Goal: Information Seeking & Learning: Learn about a topic

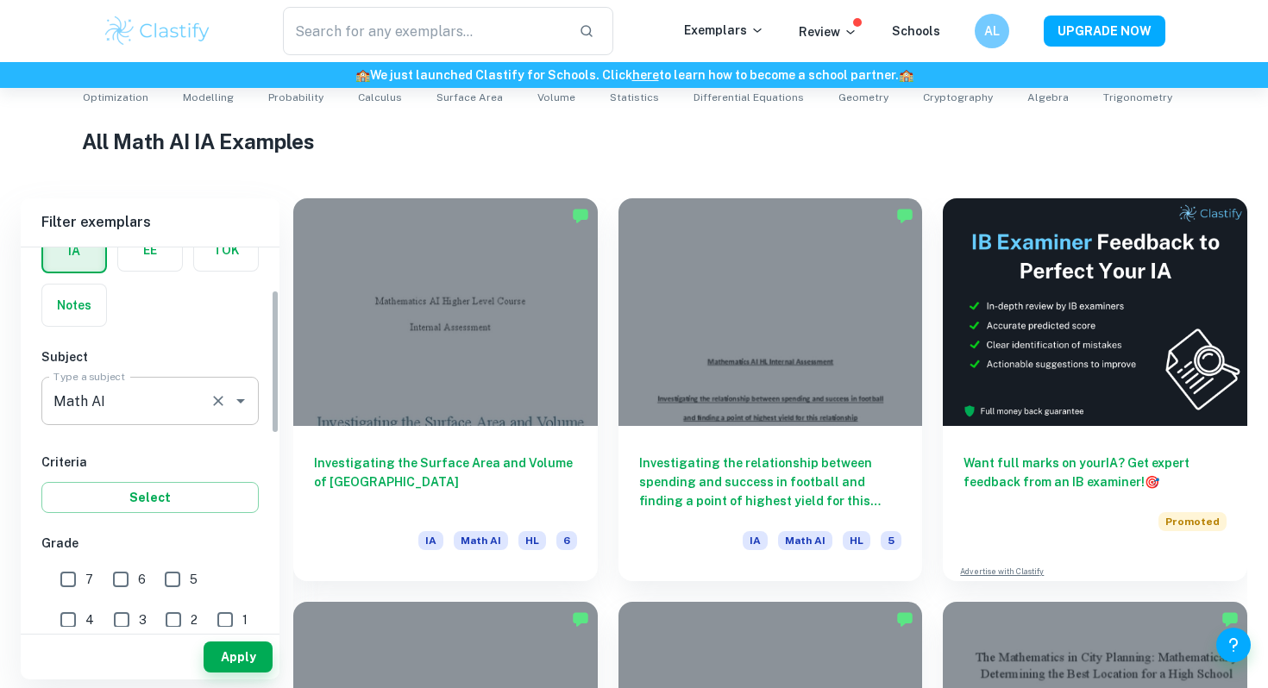
scroll to position [134, 0]
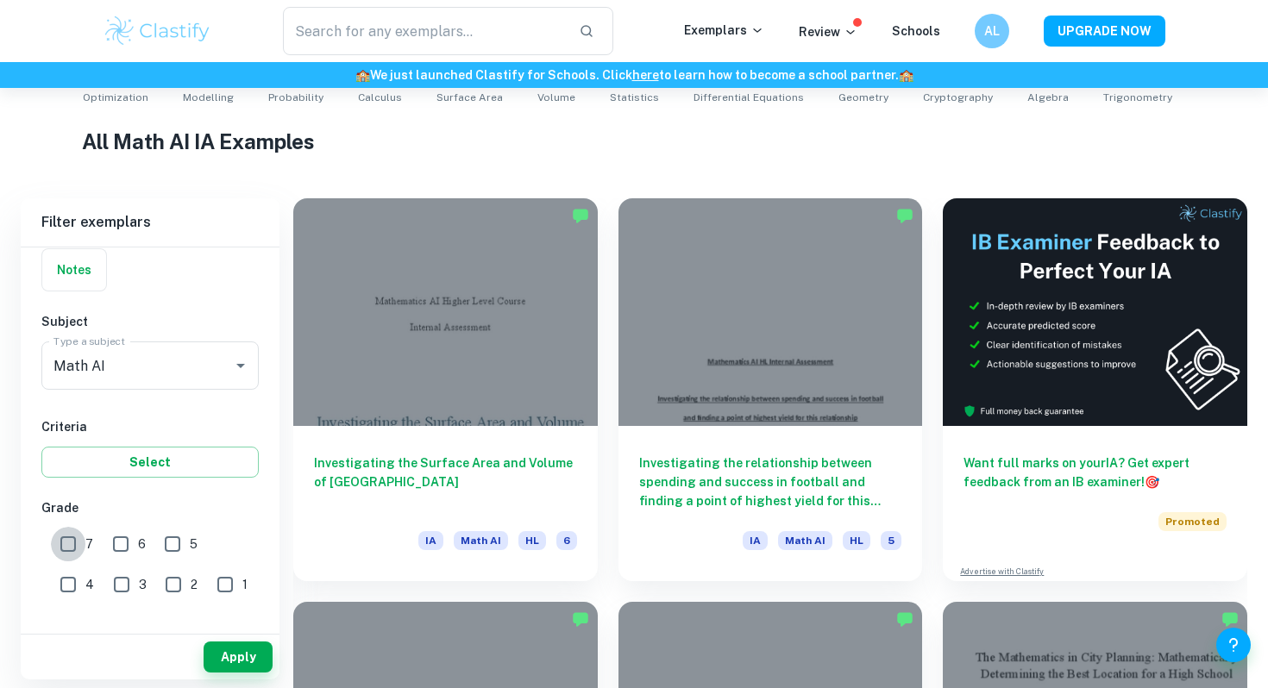
click at [72, 543] on input "7" at bounding box center [68, 544] width 35 height 35
checkbox input "true"
click at [117, 546] on input "6" at bounding box center [121, 544] width 35 height 35
checkbox input "true"
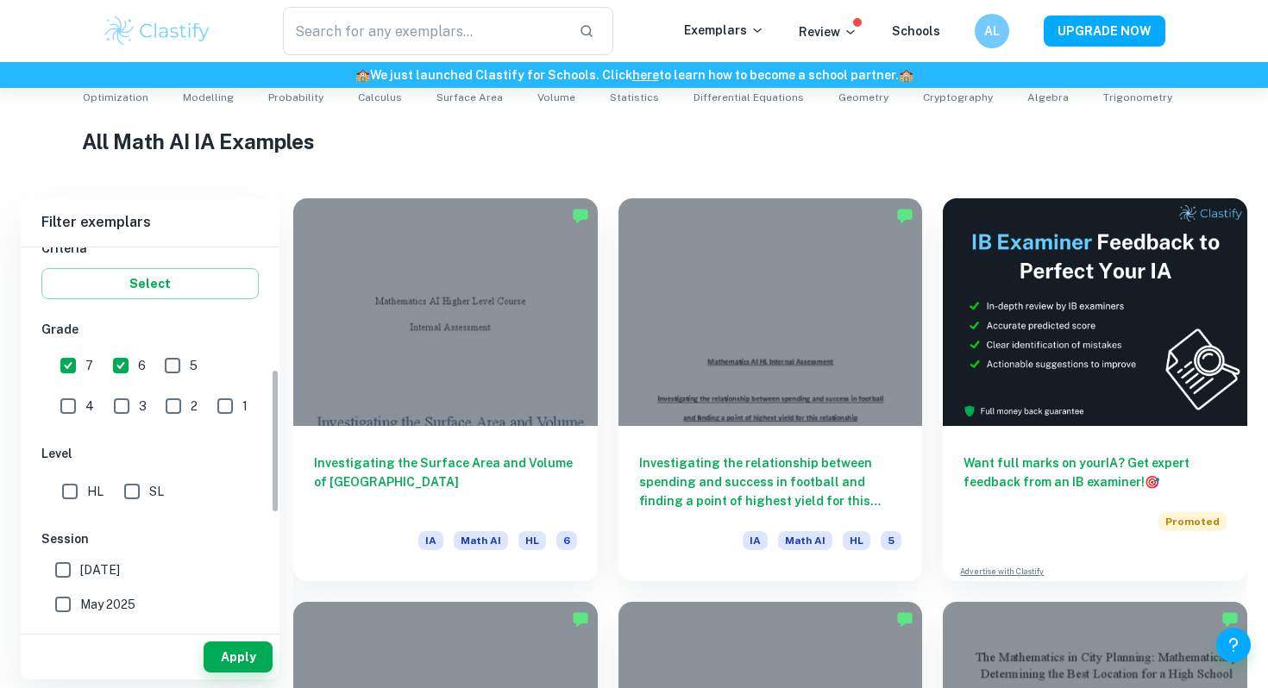
scroll to position [322, 0]
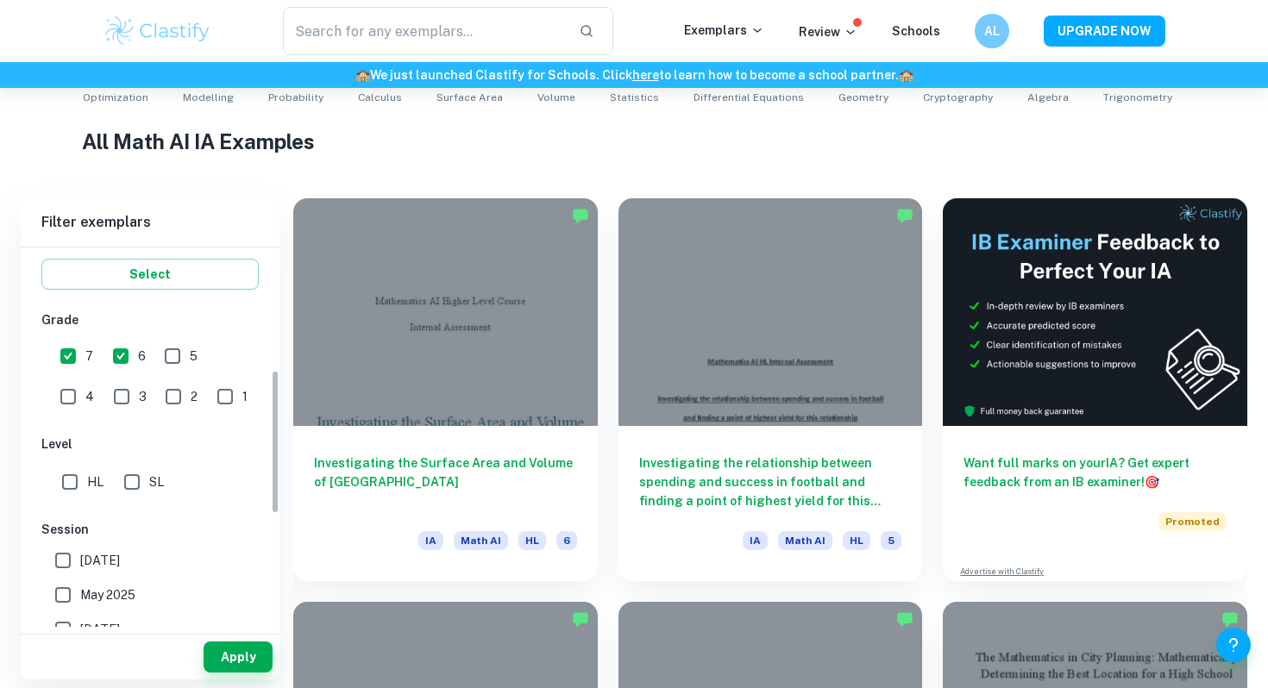
click at [78, 492] on input "HL" at bounding box center [70, 482] width 35 height 35
checkbox input "true"
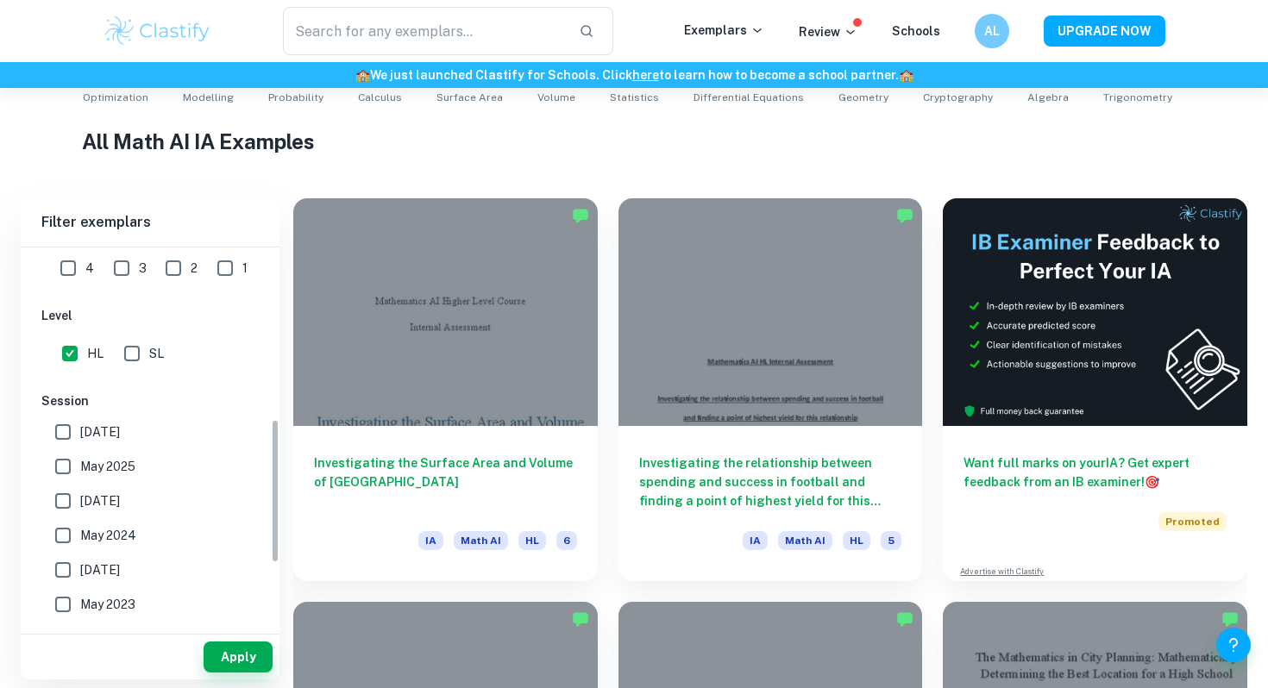
scroll to position [451, 0]
click at [224, 663] on button "Apply" at bounding box center [238, 657] width 69 height 31
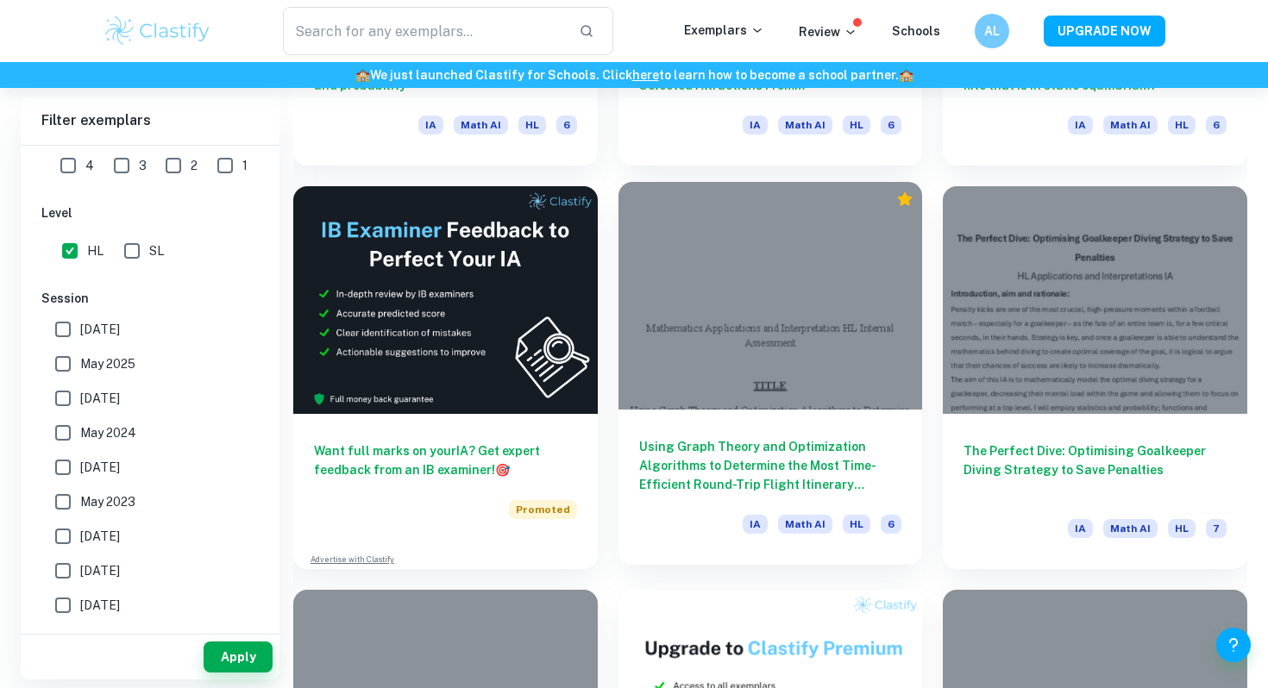
scroll to position [2825, 0]
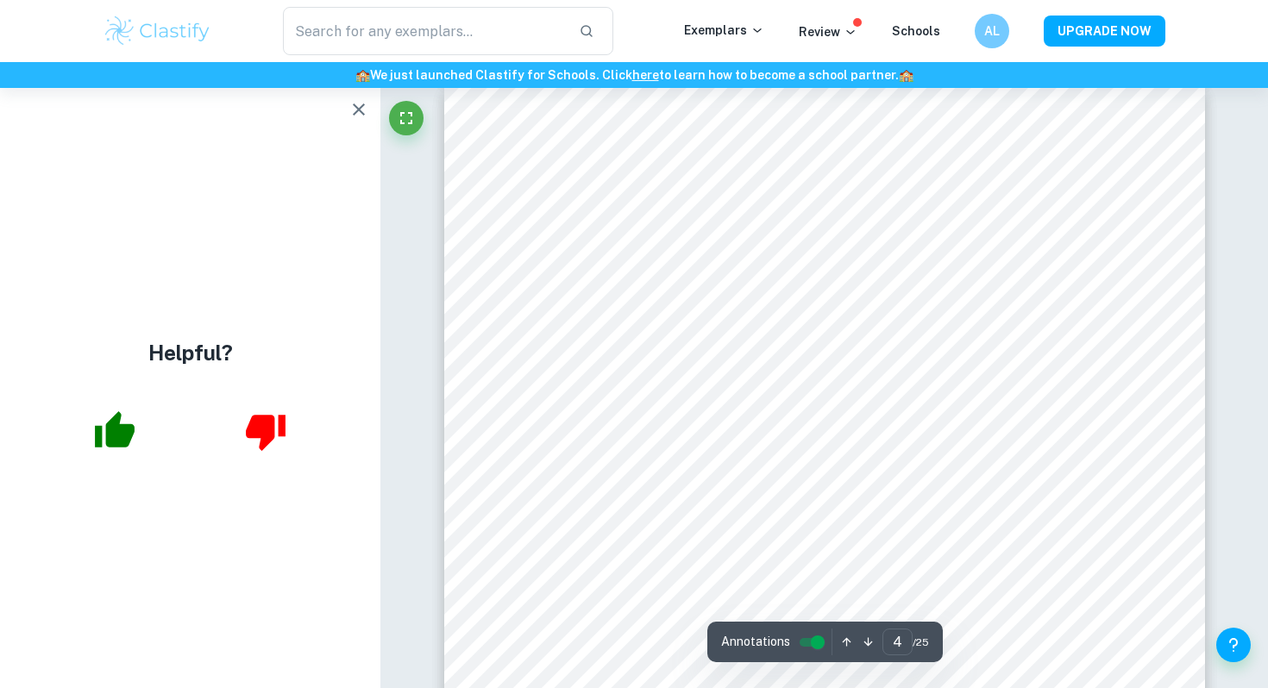
scroll to position [3519, 0]
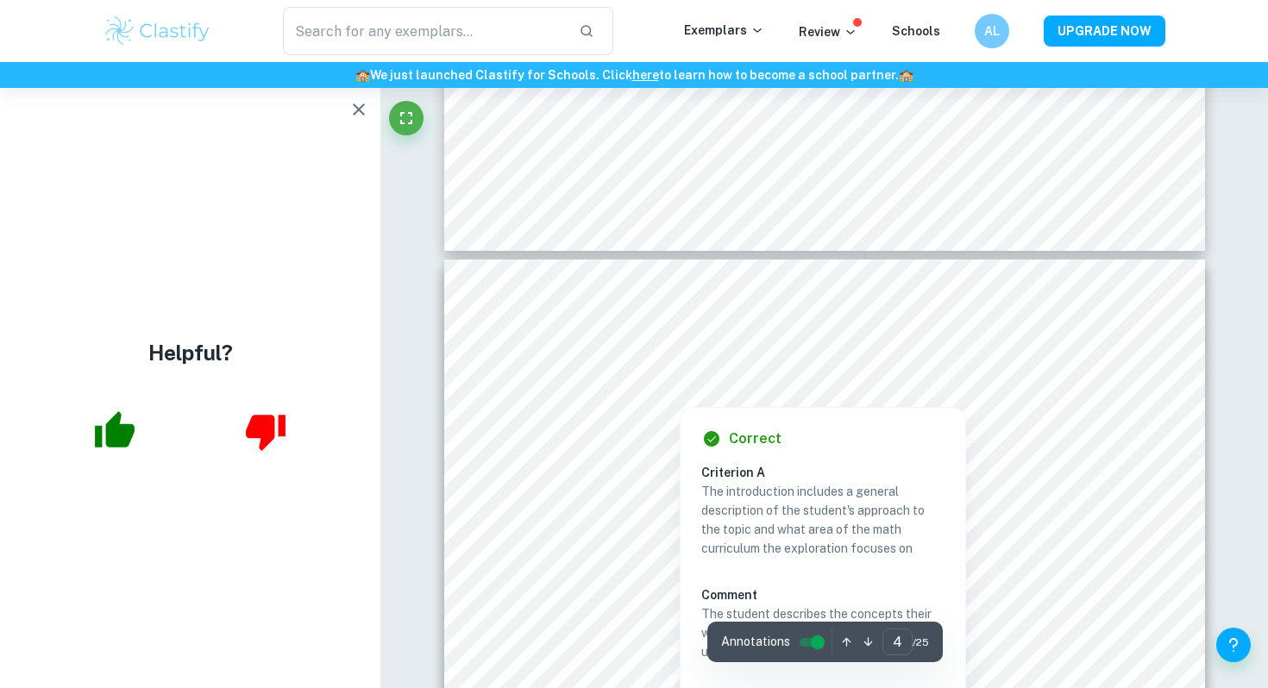
type input "3"
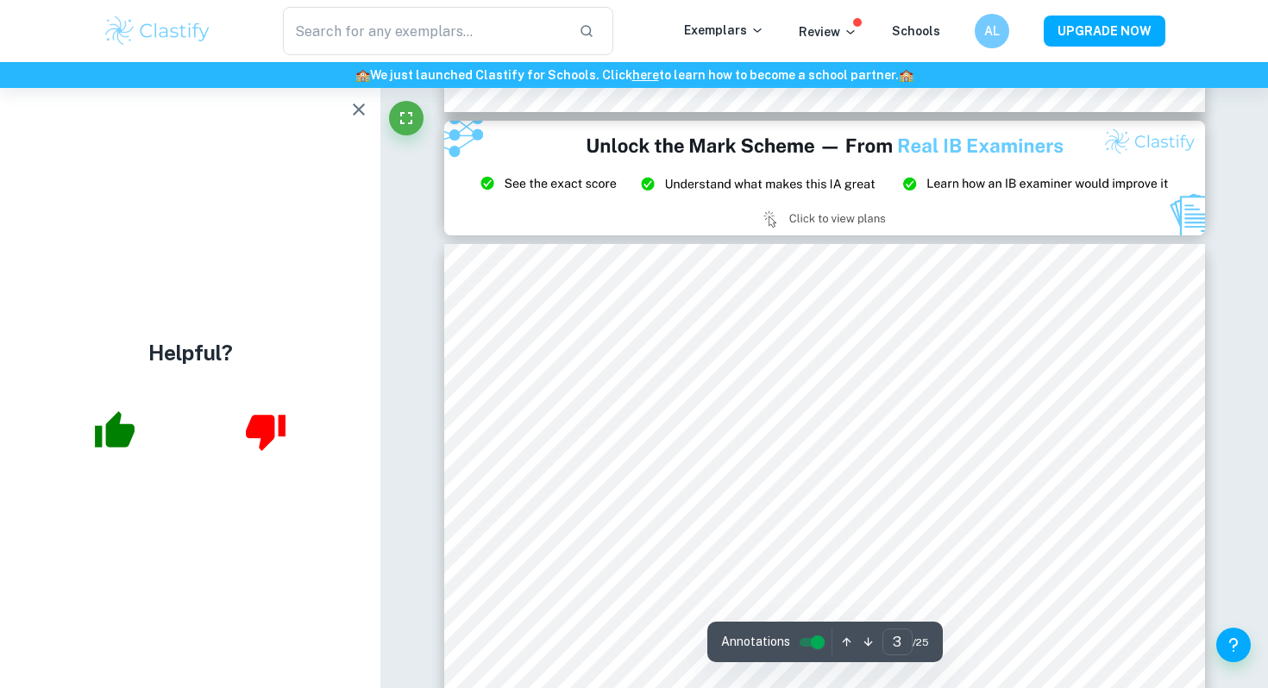
scroll to position [2316, 0]
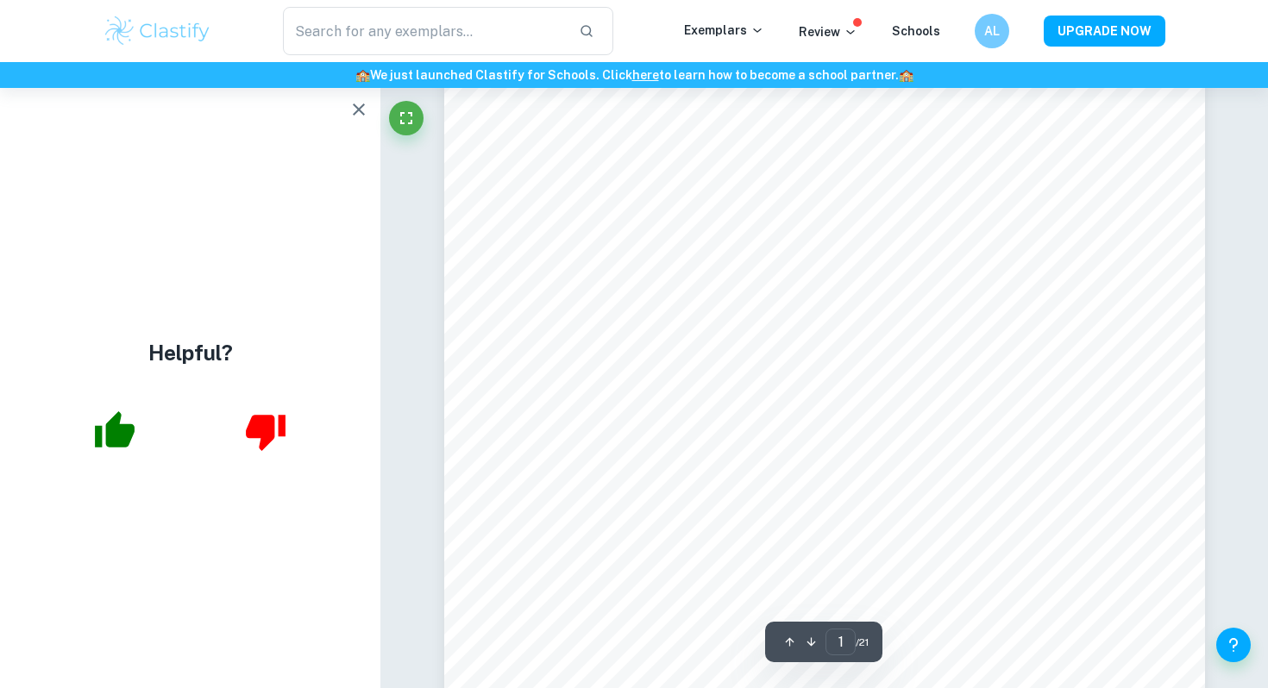
scroll to position [202, 0]
click at [365, 99] on icon "button" at bounding box center [359, 109] width 21 height 21
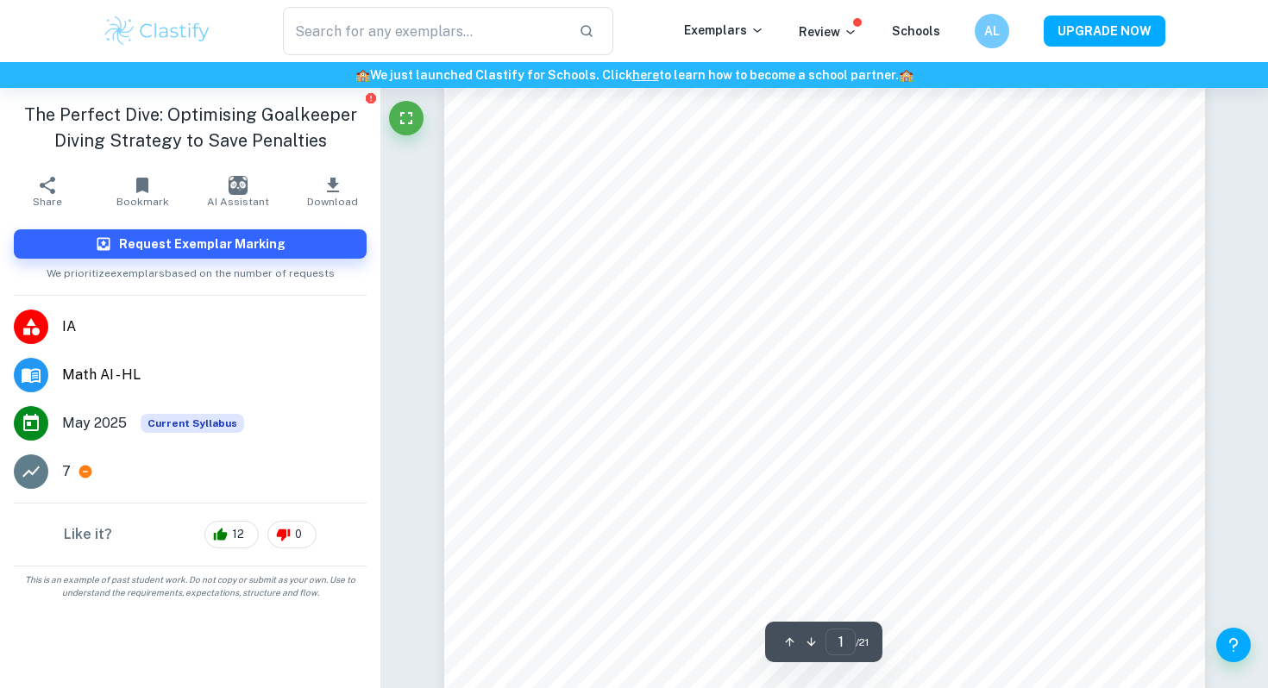
scroll to position [127, 0]
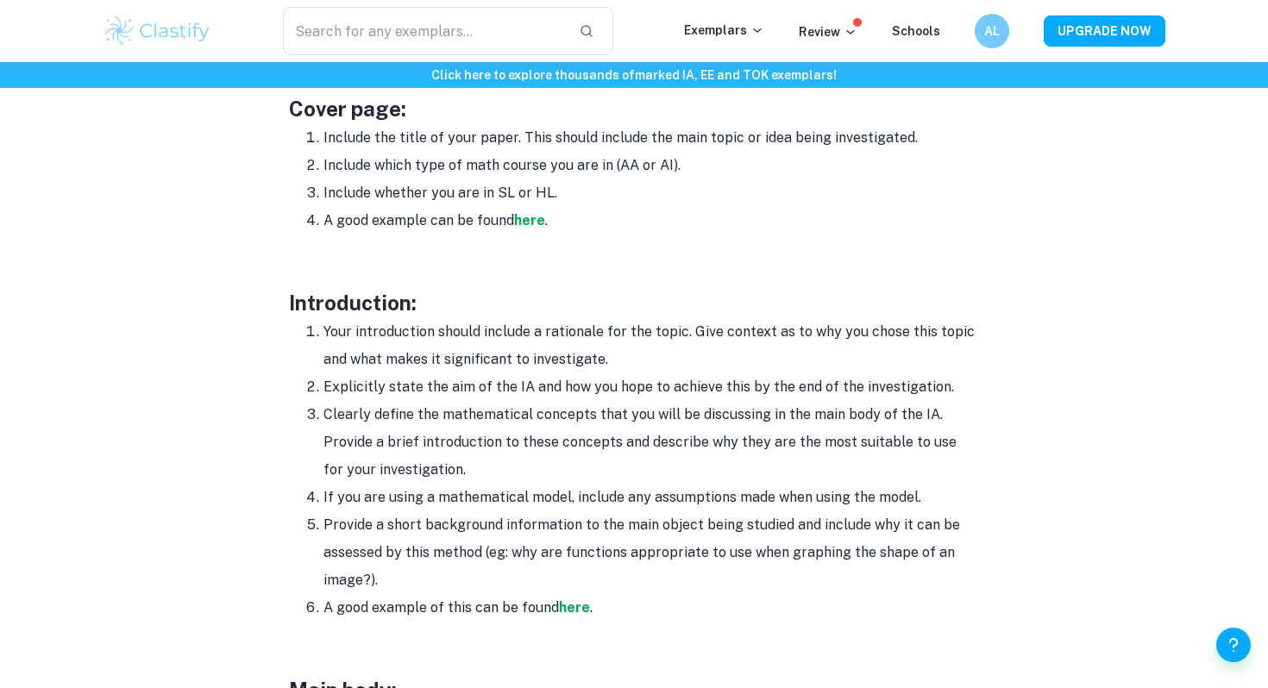
scroll to position [932, 0]
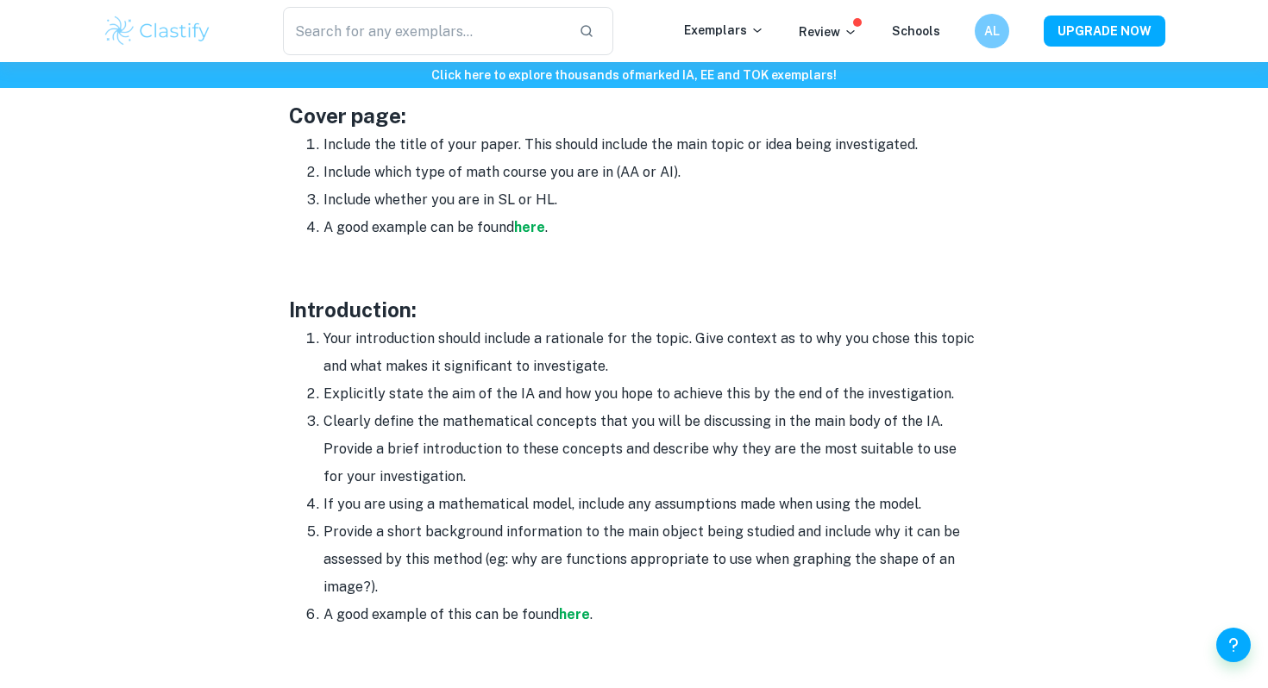
click at [488, 551] on li "Provide a short background information to the main object being studied and inc…" at bounding box center [652, 559] width 656 height 83
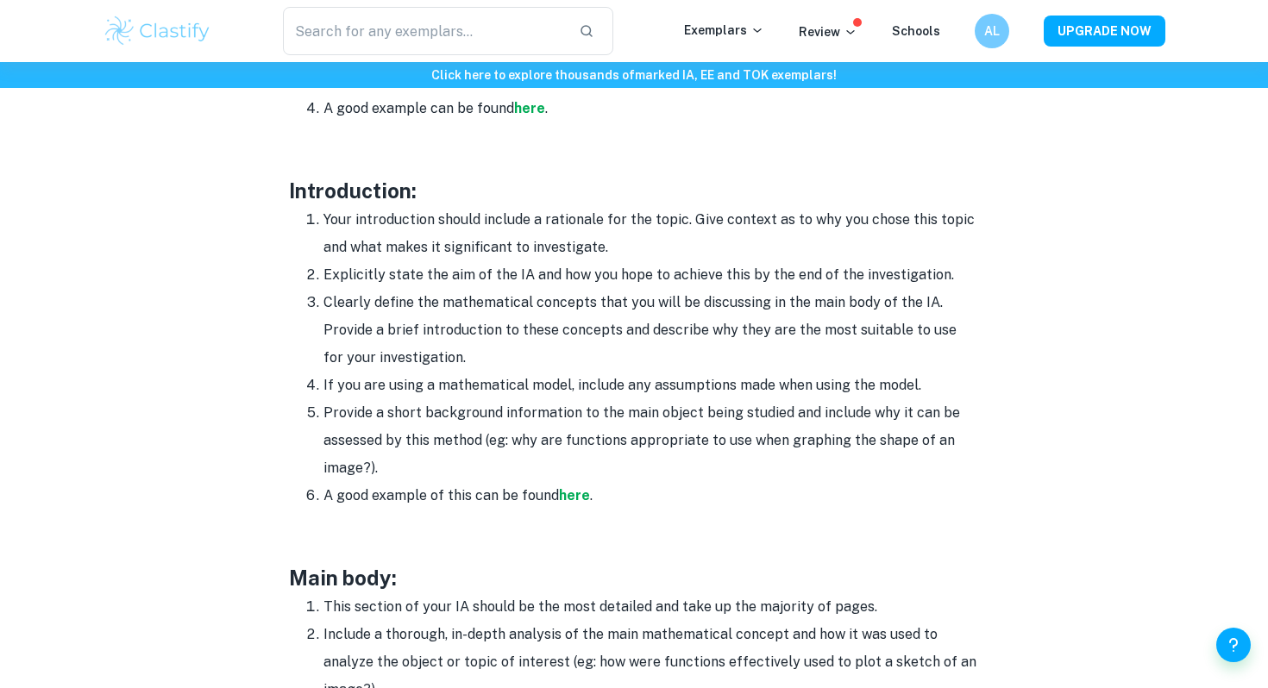
scroll to position [1076, 0]
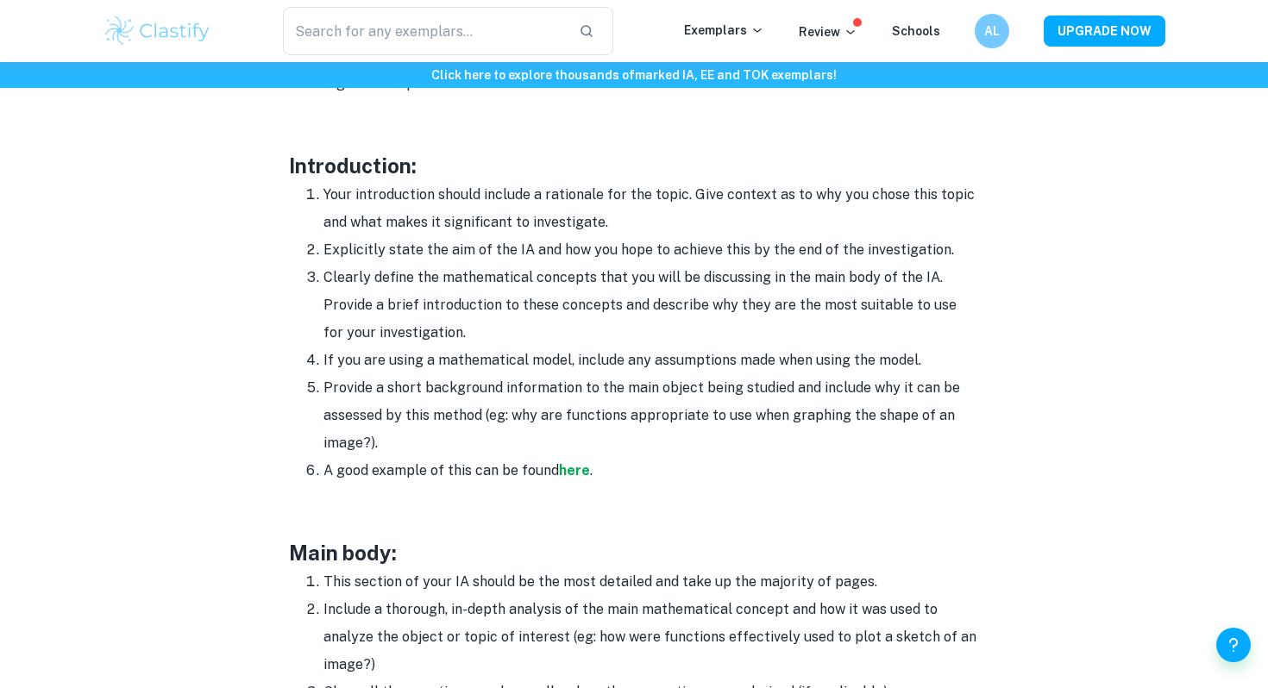
drag, startPoint x: 316, startPoint y: 246, endPoint x: 1115, endPoint y: 241, distance: 798.9
click at [1115, 241] on div "Math IA Format and Structure By [PERSON_NAME] • [DATE] Get feedback on your Mat…" at bounding box center [634, 478] width 1063 height 2842
